Goal: Task Accomplishment & Management: Manage account settings

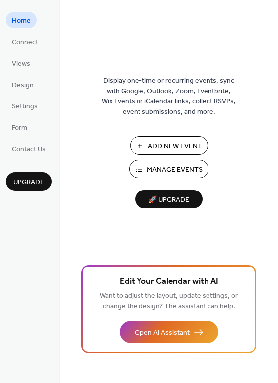
drag, startPoint x: 275, startPoint y: 62, endPoint x: 275, endPoint y: 83, distance: 21.4
click at [275, 83] on div "Display one-time or recurring events, sync with Google, Outlook, Zoom, Eventbri…" at bounding box center [169, 207] width 219 height 351
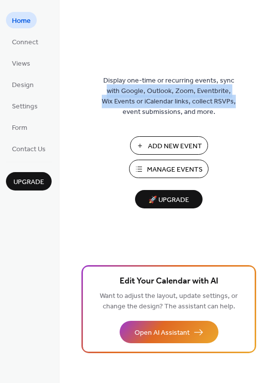
drag, startPoint x: 275, startPoint y: 83, endPoint x: 274, endPoint y: 98, distance: 15.5
click at [274, 98] on div "Display one-time or recurring events, sync with Google, Outlook, Zoom, Eventbri…" at bounding box center [169, 207] width 219 height 351
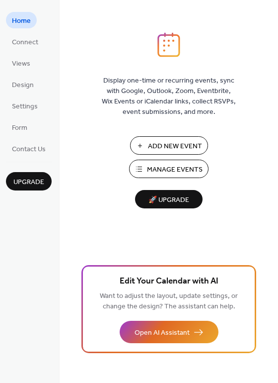
click at [274, 135] on div "Display one-time or recurring events, sync with Google, Outlook, Zoom, Eventbri…" at bounding box center [169, 207] width 219 height 351
click at [28, 41] on span "Connect" at bounding box center [25, 42] width 26 height 10
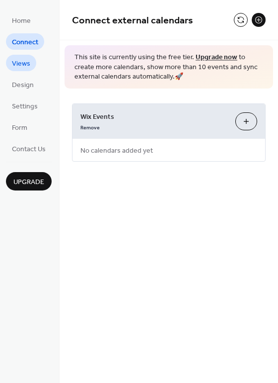
click at [26, 64] on span "Views" at bounding box center [21, 64] width 18 height 10
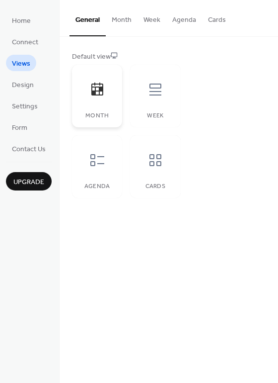
click at [95, 95] on icon at bounding box center [97, 89] width 12 height 13
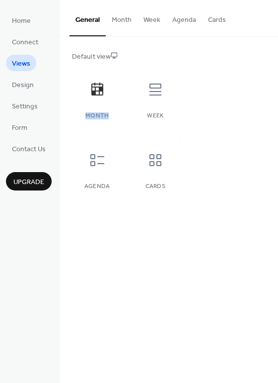
click at [127, 17] on button "Month" at bounding box center [122, 17] width 32 height 35
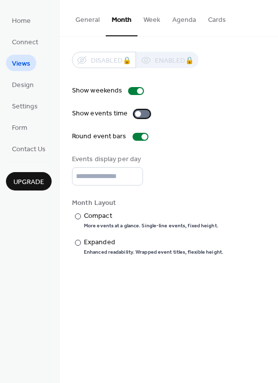
click at [144, 113] on div at bounding box center [142, 114] width 16 height 8
drag, startPoint x: 275, startPoint y: 121, endPoint x: 274, endPoint y: 144, distance: 23.4
click at [274, 144] on div "Disabled 🔒 Enabled 🔒 Show weekends Show events time Round event bars Events dis…" at bounding box center [169, 154] width 219 height 234
click at [274, 150] on div "Disabled 🔒 Enabled 🔒 Show weekends Show events time Round event bars Events dis…" at bounding box center [169, 154] width 219 height 234
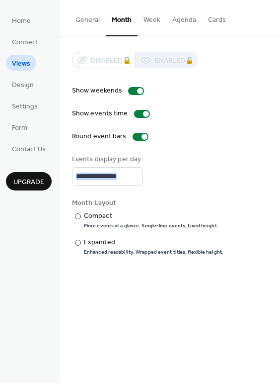
click at [274, 150] on div "Disabled 🔒 Enabled 🔒 Show weekends Show events time Round event bars Events dis…" at bounding box center [169, 154] width 219 height 234
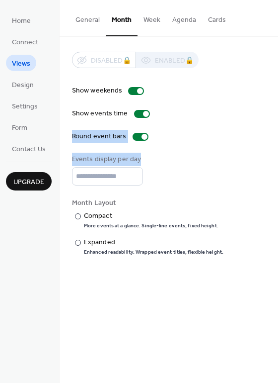
drag, startPoint x: 275, startPoint y: 120, endPoint x: 272, endPoint y: 149, distance: 29.1
click at [272, 149] on div "Disabled 🔒 Enabled 🔒 Show weekends Show events time Round event bars Events dis…" at bounding box center [169, 154] width 219 height 234
